Goal: Check status: Check status

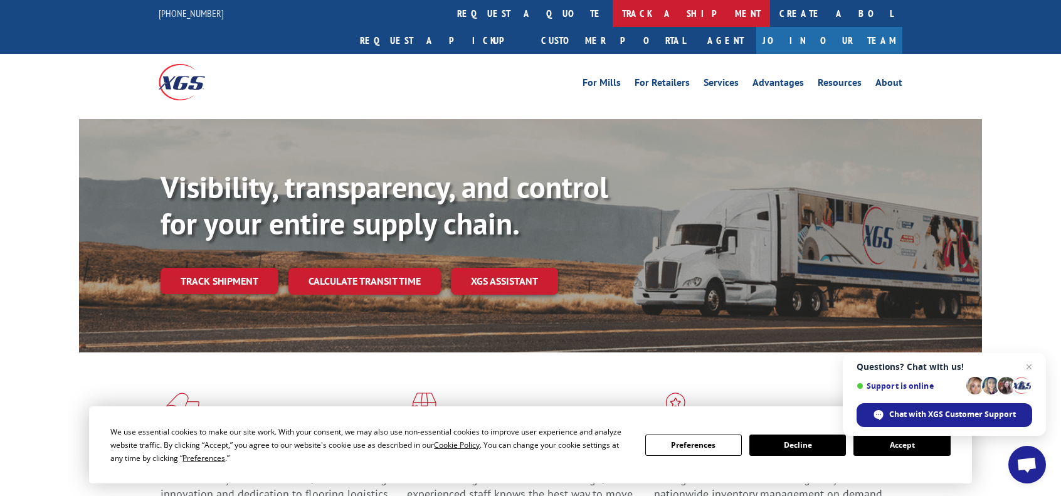
click at [612, 16] on link "track a shipment" at bounding box center [690, 13] width 157 height 27
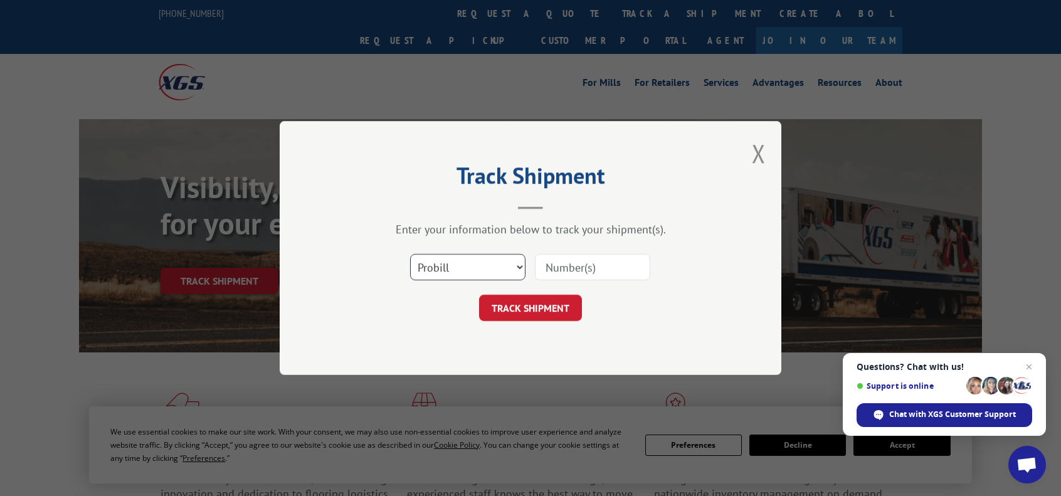
click at [516, 264] on select "Select category... Probill BOL PO" at bounding box center [467, 267] width 115 height 26
select select "bol"
click at [410, 254] on select "Select category... Probill BOL PO" at bounding box center [467, 267] width 115 height 26
click at [567, 266] on input at bounding box center [592, 267] width 115 height 26
click at [562, 263] on input at bounding box center [592, 267] width 115 height 26
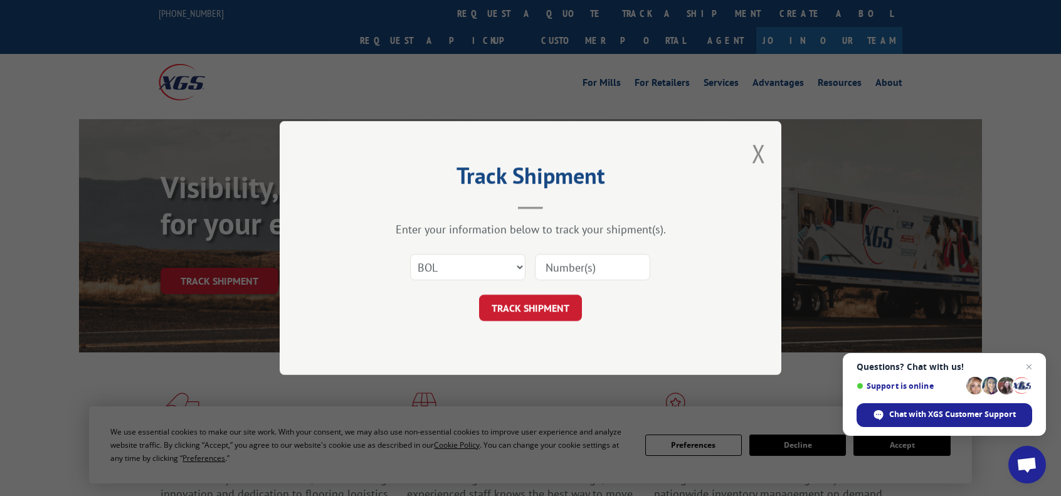
paste input "2877132"
type input "2877132"
click at [538, 306] on button "TRACK SHIPMENT" at bounding box center [530, 308] width 103 height 26
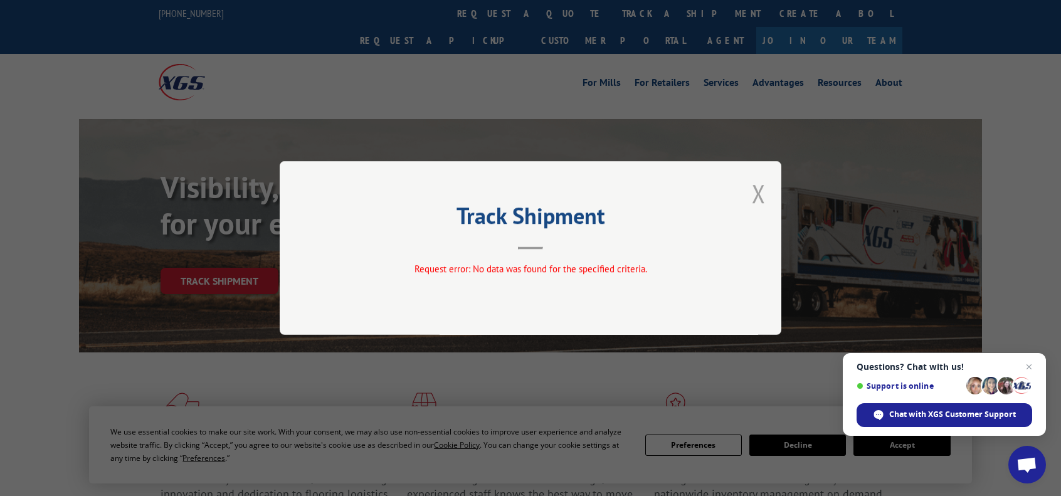
click at [756, 195] on button "Close modal" at bounding box center [759, 193] width 14 height 33
